Goal: Transaction & Acquisition: Purchase product/service

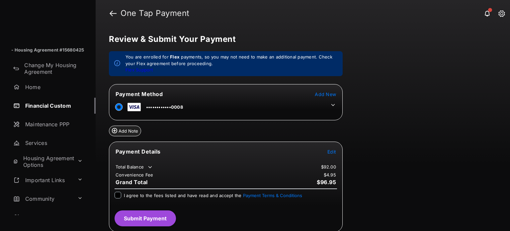
click at [332, 105] on icon at bounding box center [333, 105] width 6 height 6
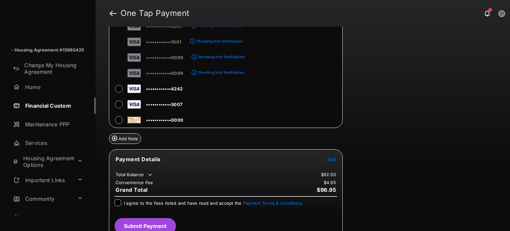
scroll to position [1103, 0]
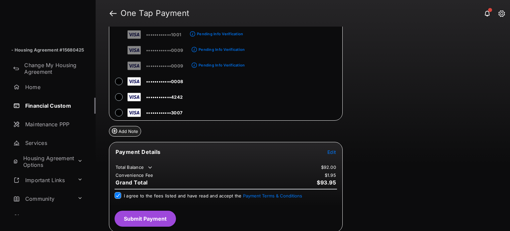
click at [150, 218] on button "Submit Payment" at bounding box center [145, 219] width 61 height 16
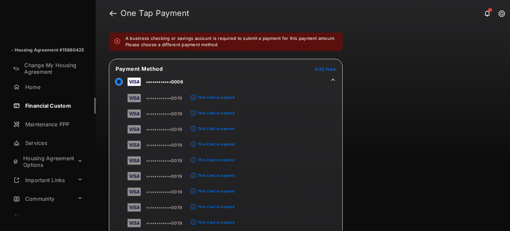
scroll to position [0, 0]
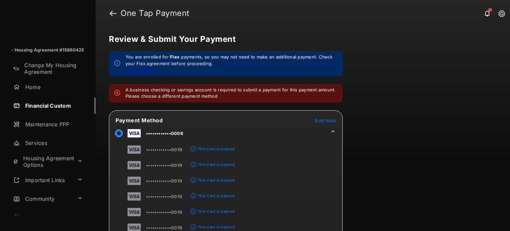
click at [336, 131] on icon at bounding box center [333, 131] width 6 height 6
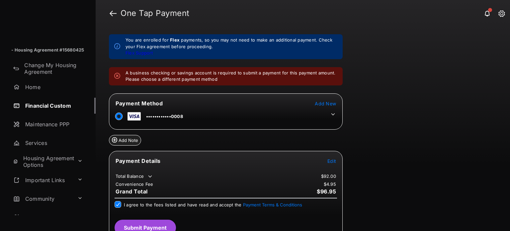
scroll to position [26, 0]
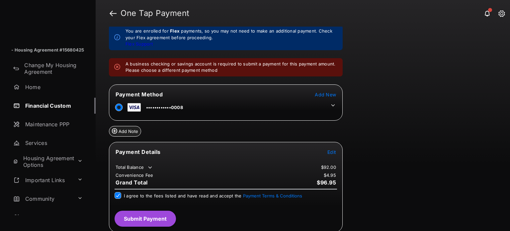
click at [151, 213] on button "Submit Payment" at bounding box center [145, 219] width 61 height 16
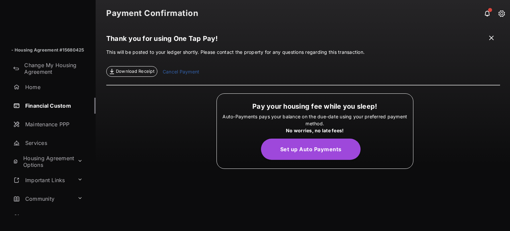
click at [57, 101] on link "Financial Custom" at bounding box center [53, 106] width 85 height 16
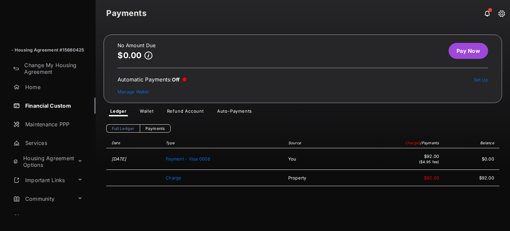
click at [466, 54] on link "Pay Now" at bounding box center [469, 51] width 40 height 16
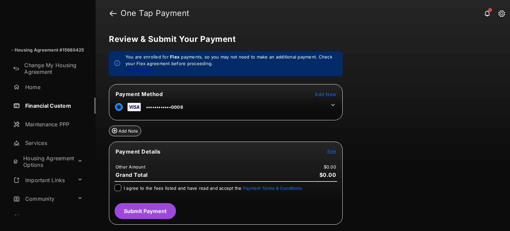
click at [330, 149] on span "Edit" at bounding box center [331, 152] width 9 height 6
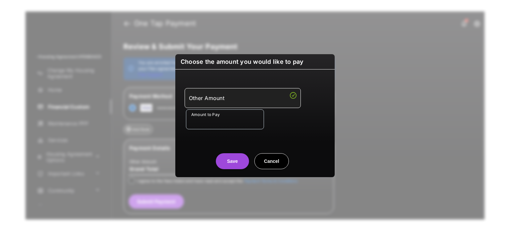
click at [228, 121] on input "Amount to Pay" at bounding box center [225, 119] width 78 height 20
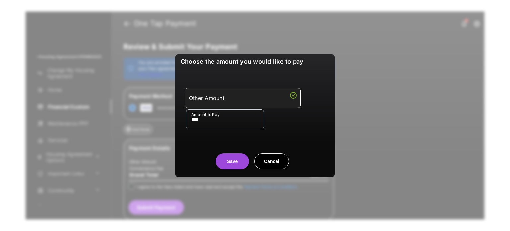
type input "***"
click at [234, 159] on button "Save" at bounding box center [232, 161] width 33 height 16
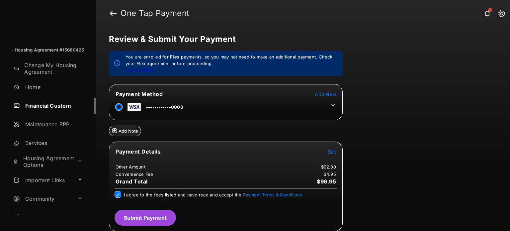
click at [147, 215] on button "Submit Payment" at bounding box center [145, 218] width 61 height 16
